Goal: Browse casually

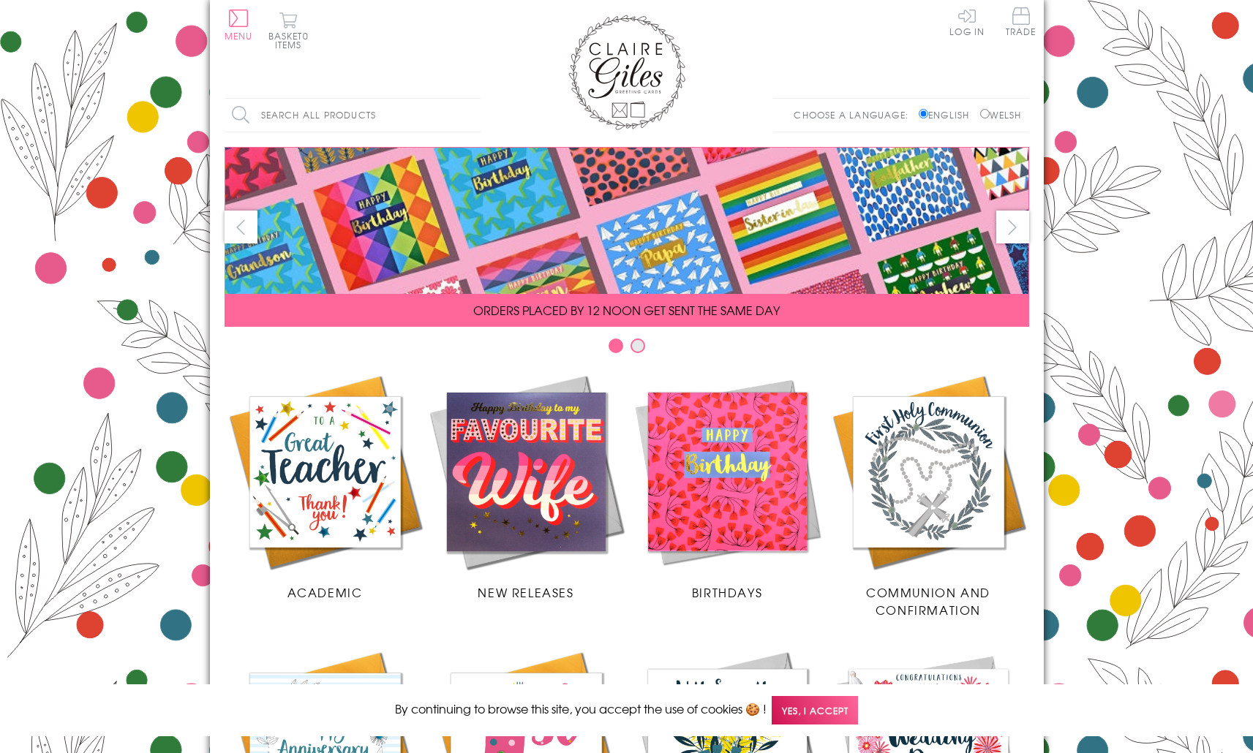
scroll to position [526, 0]
